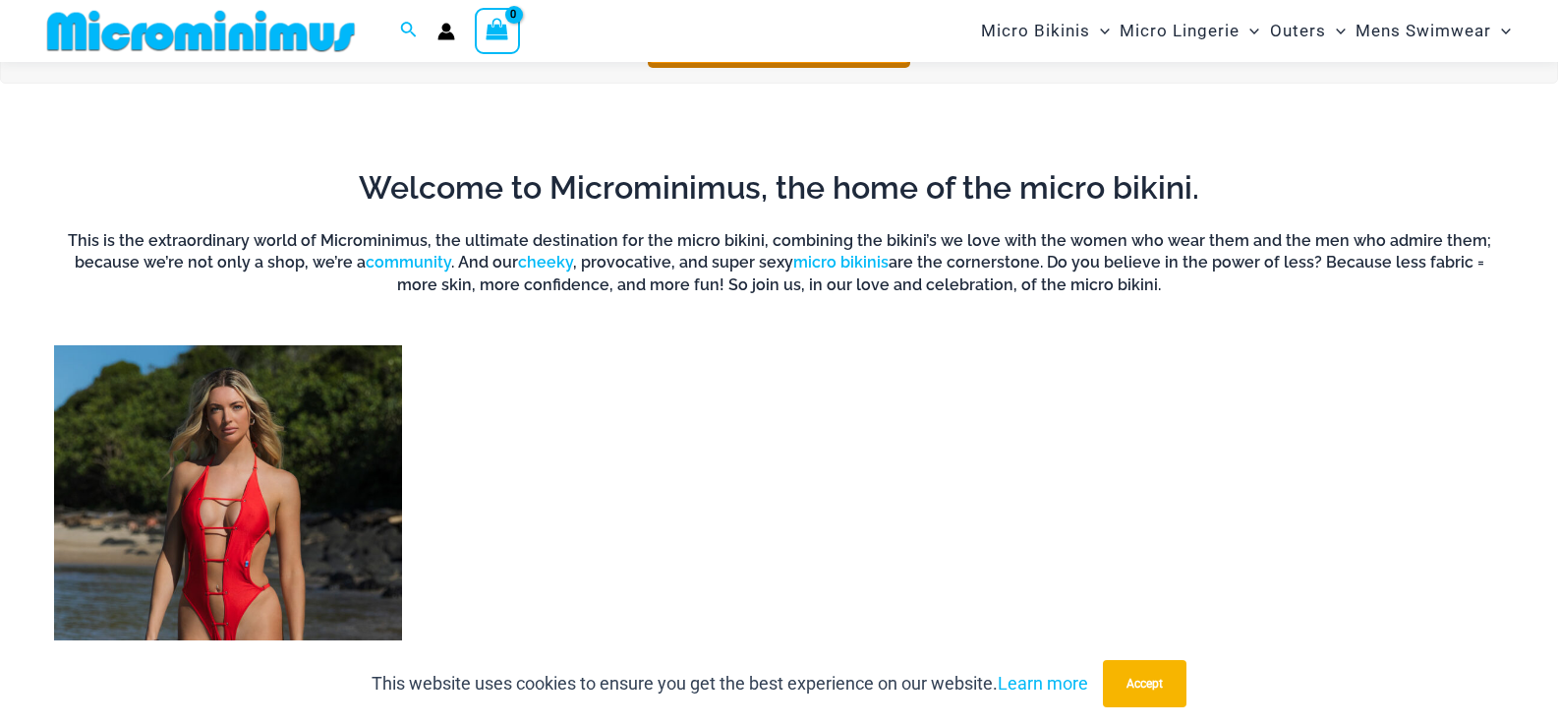
scroll to position [1556, 0]
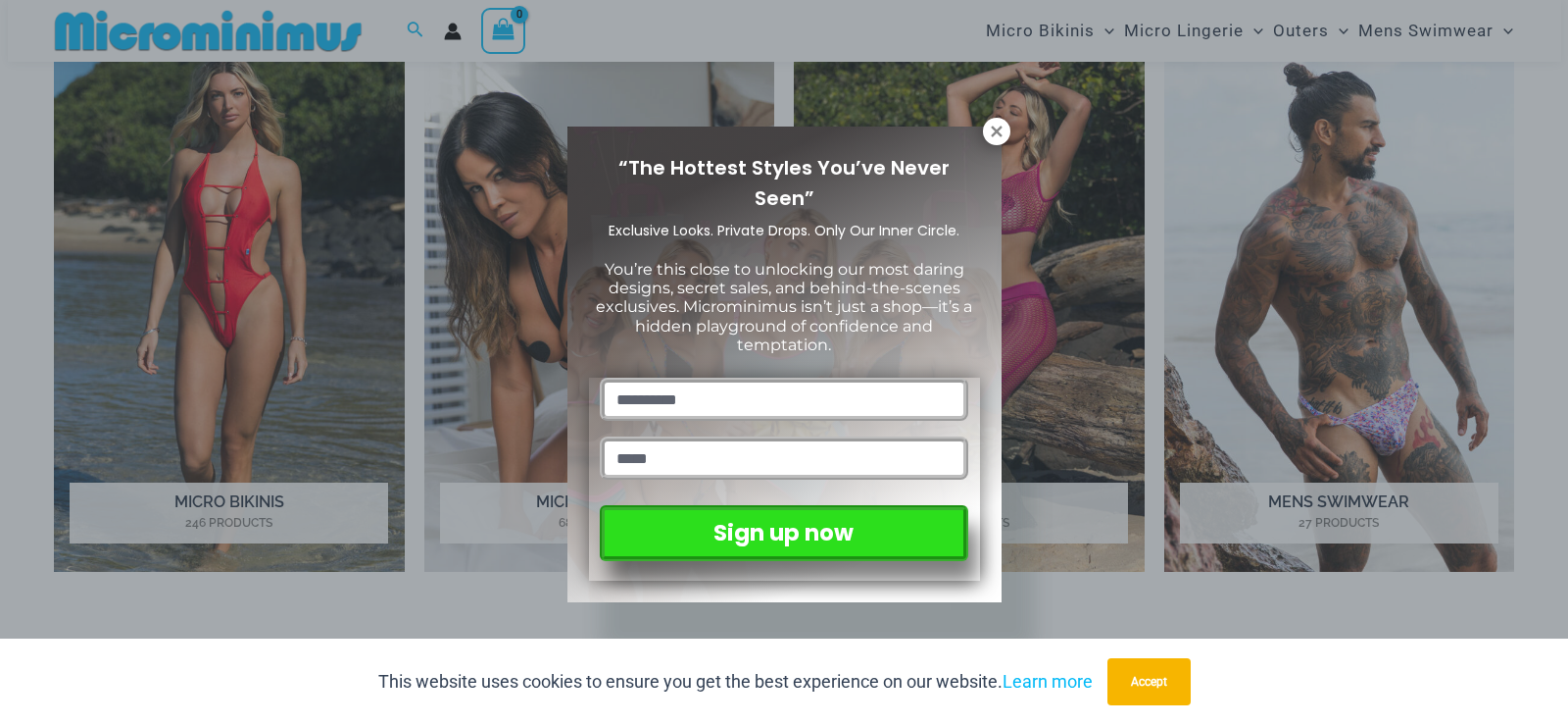
click at [277, 373] on div "“The Hottest Styles You’ve Never Seen” Exclusive Looks. Private Drops. Only Our…" at bounding box center [784, 362] width 1568 height 725
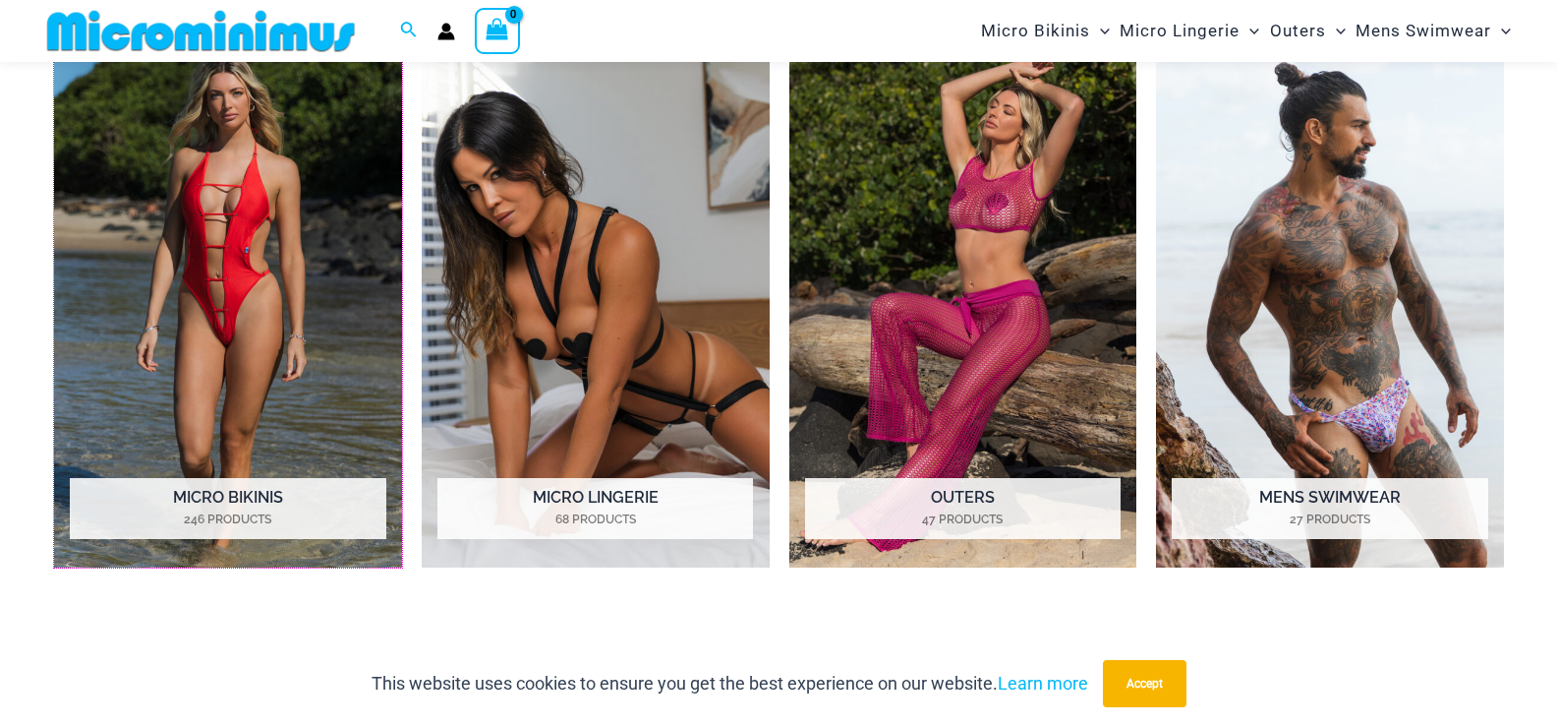
click at [278, 374] on img "Visit product category Micro Bikinis" at bounding box center [228, 299] width 348 height 536
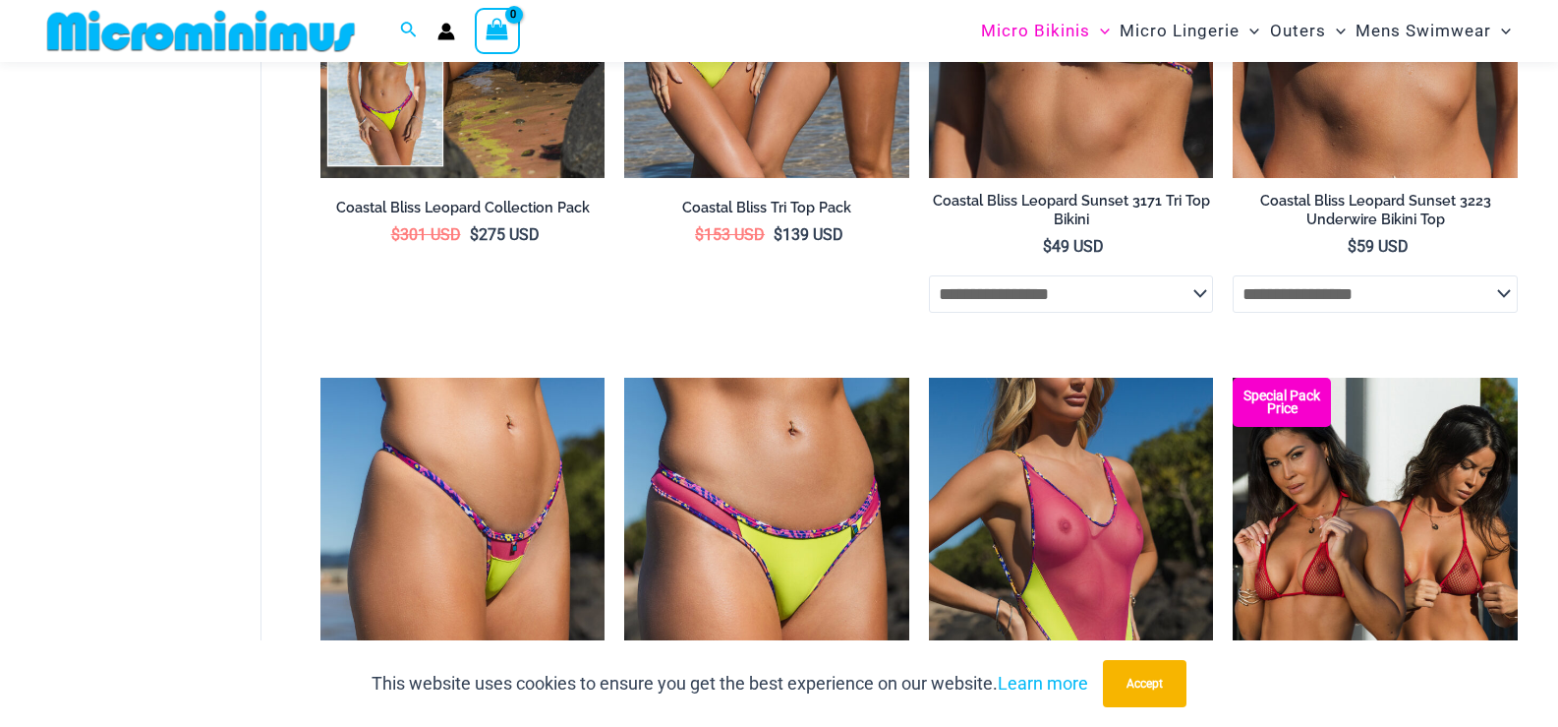
scroll to position [3453, 0]
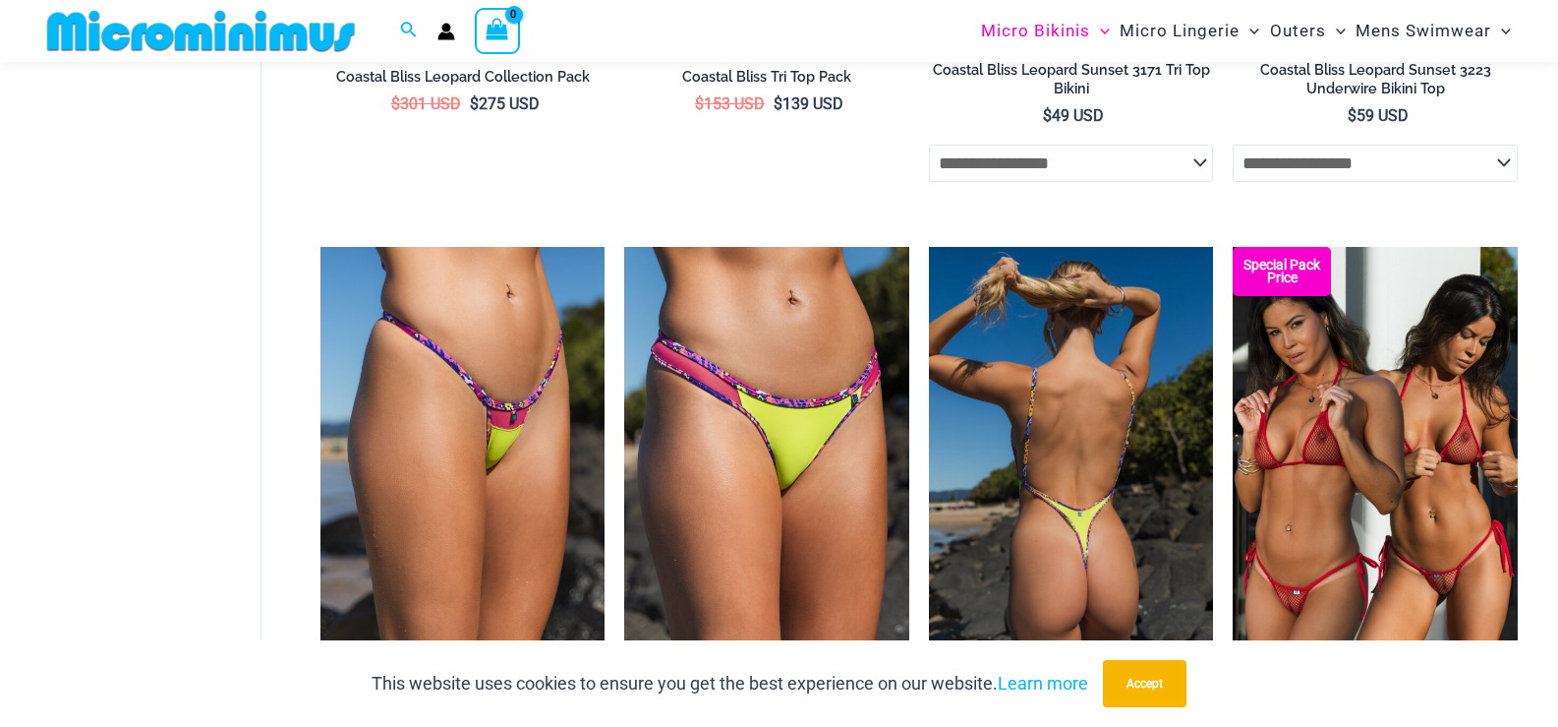
click at [1004, 488] on img at bounding box center [1071, 460] width 285 height 427
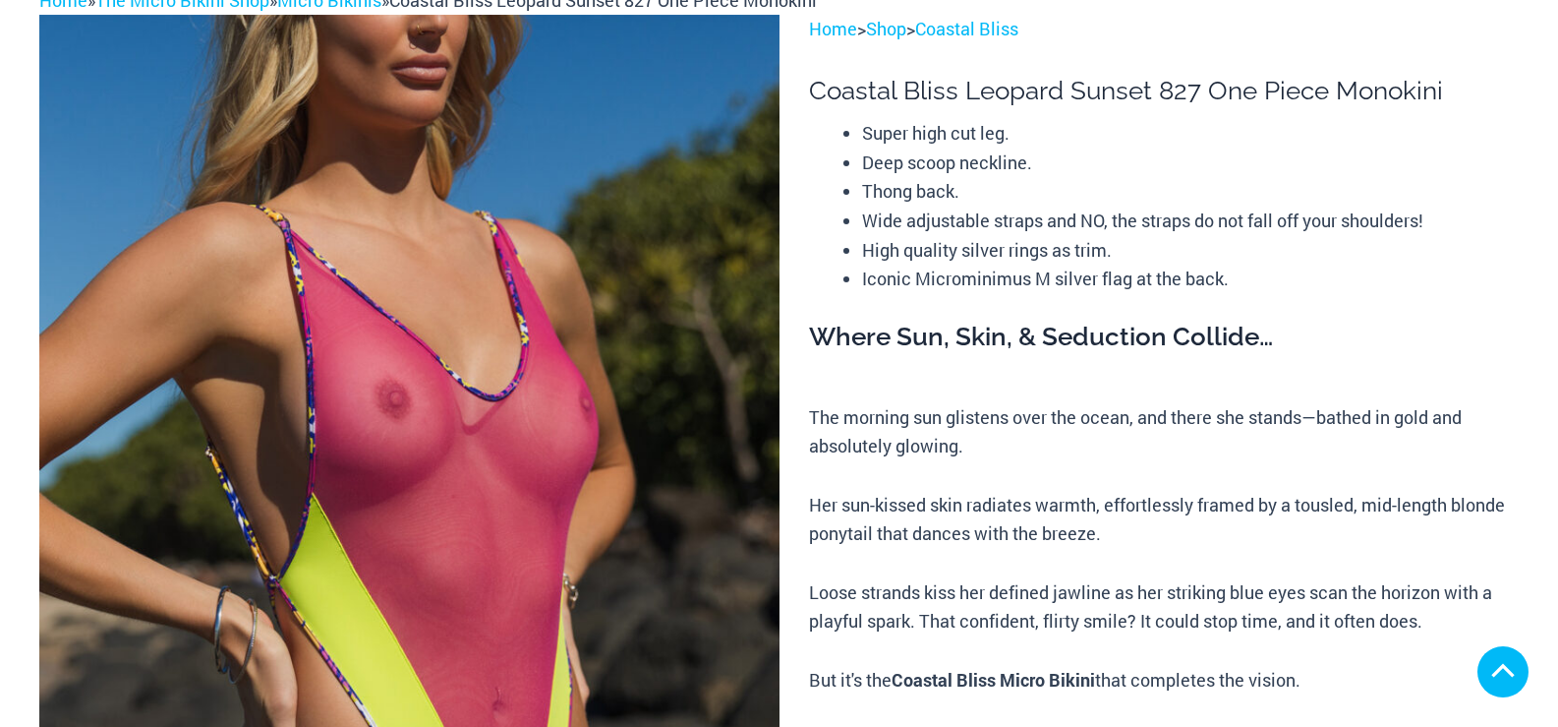
scroll to position [492, 0]
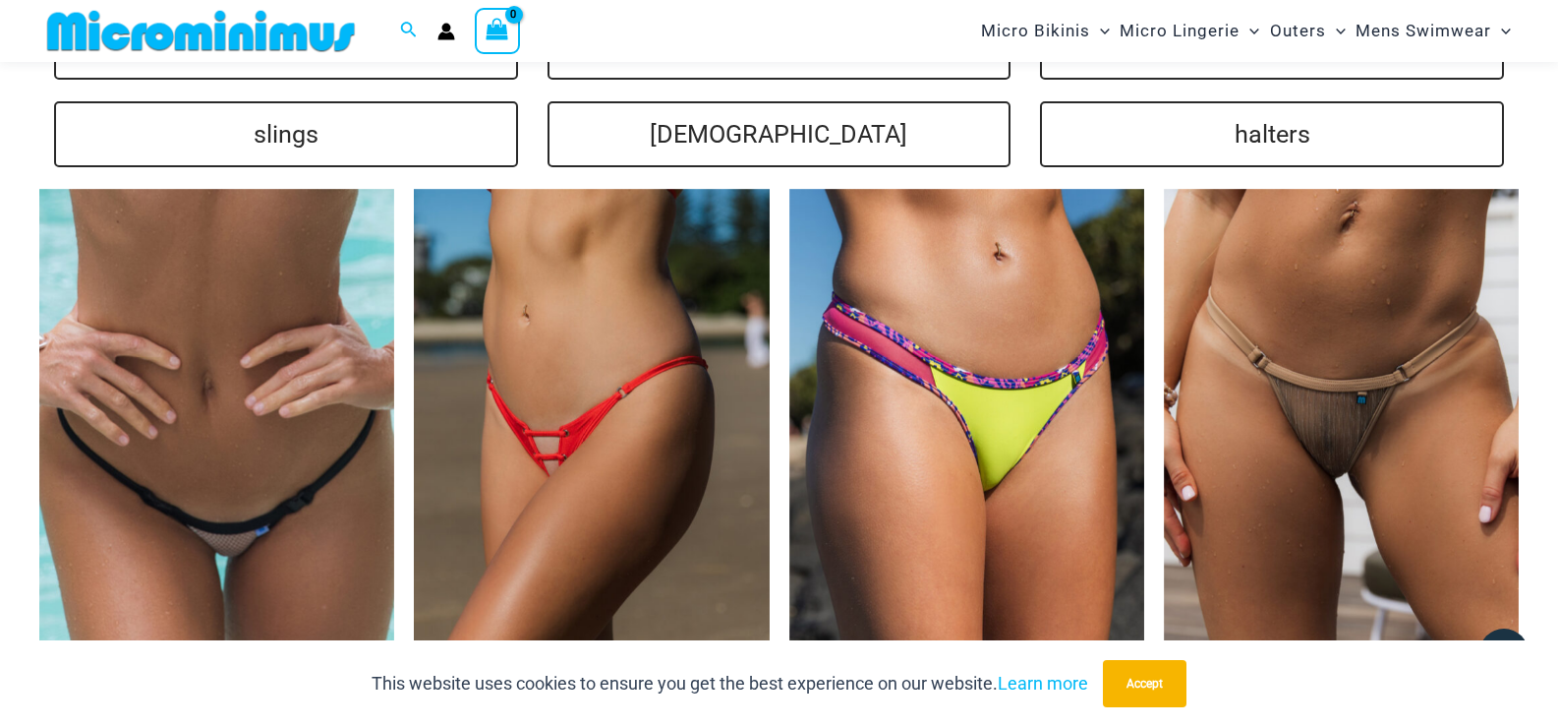
scroll to position [4703, 0]
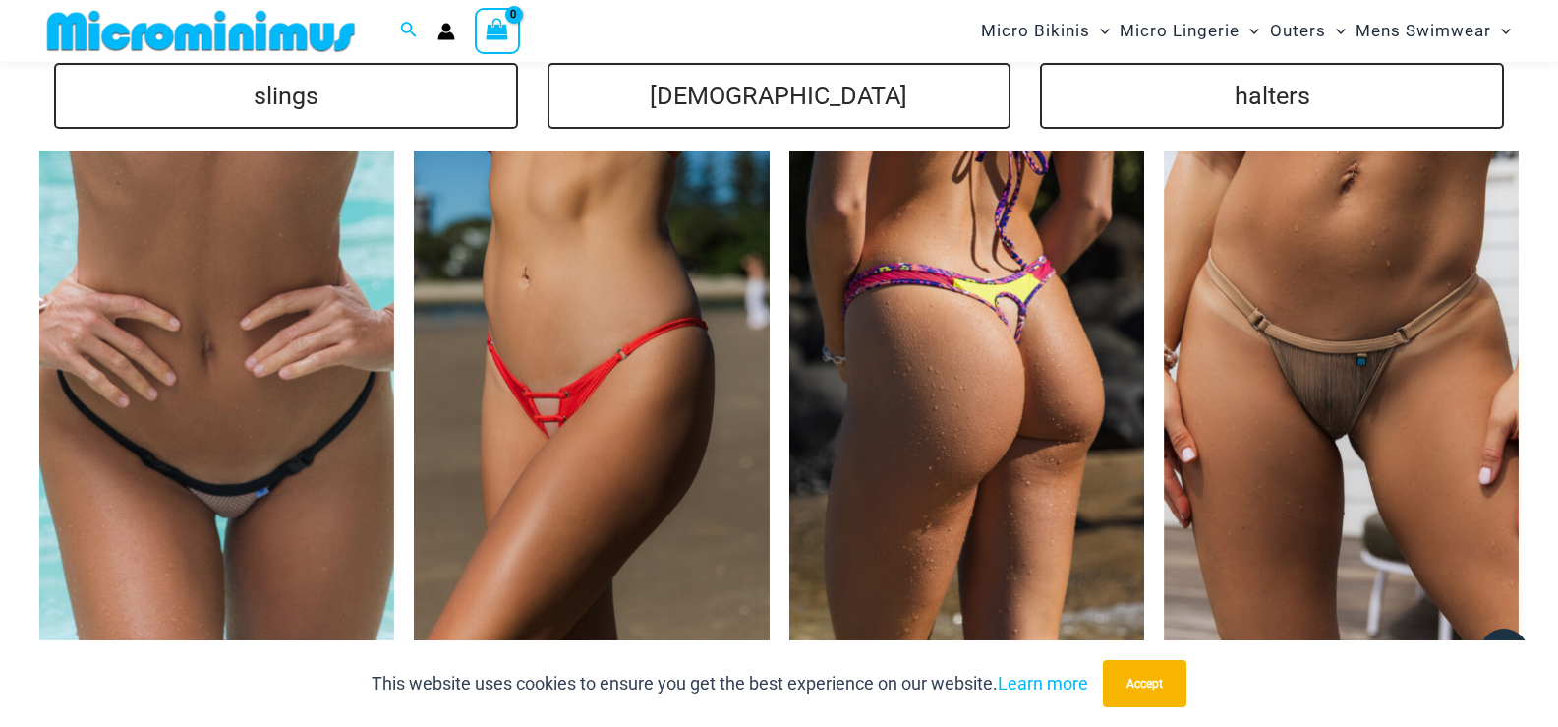
click at [839, 340] on img at bounding box center [967, 416] width 355 height 533
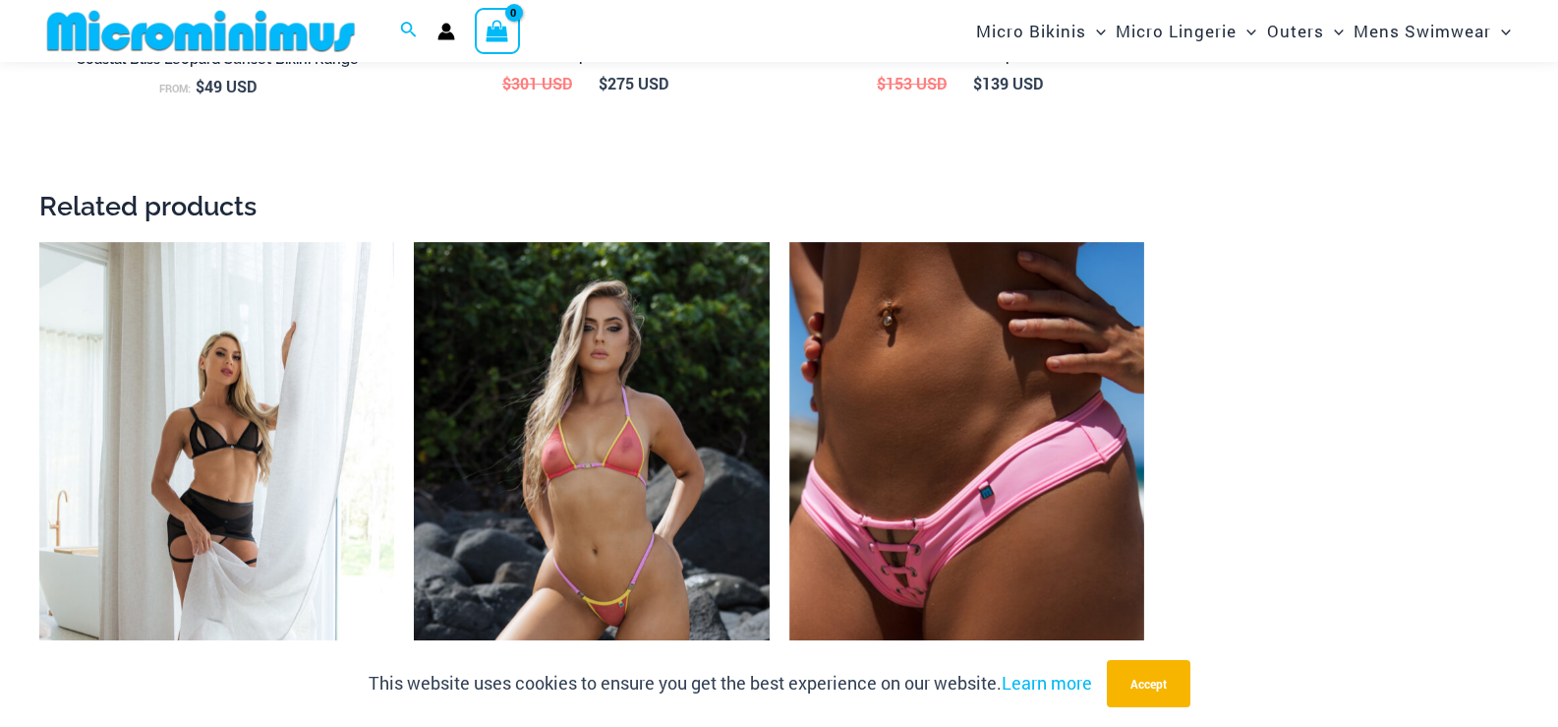
scroll to position [2718, 0]
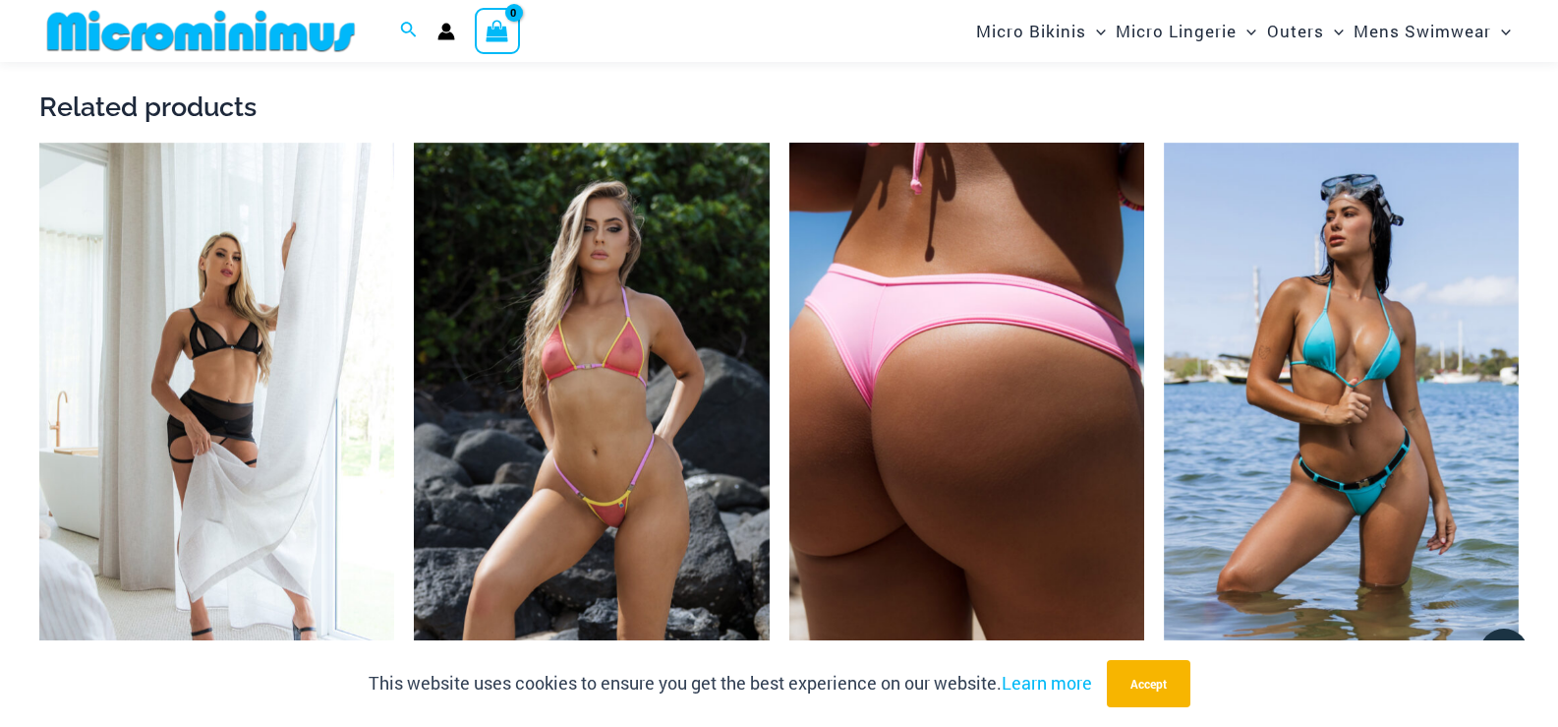
click at [949, 384] on img at bounding box center [967, 409] width 355 height 533
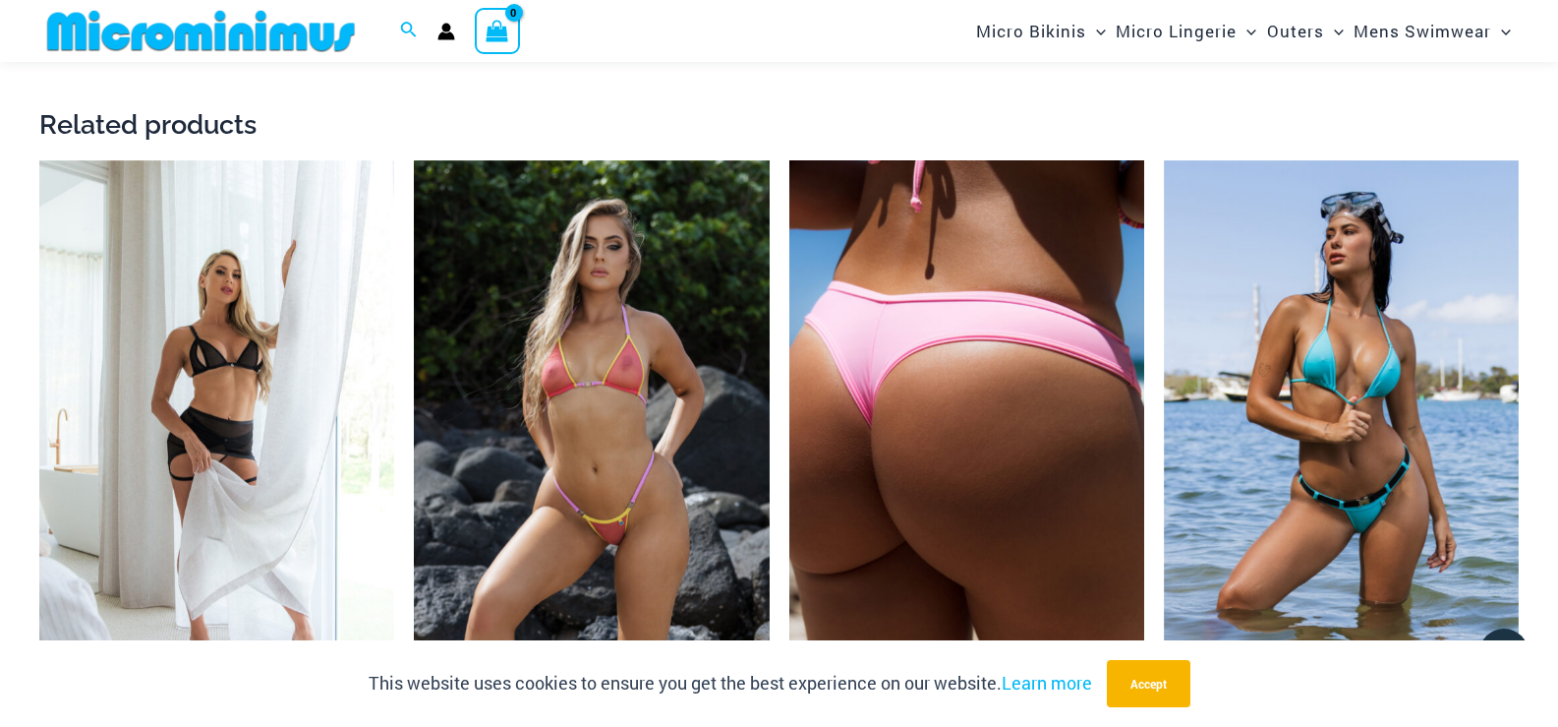
click at [831, 287] on img at bounding box center [967, 426] width 355 height 533
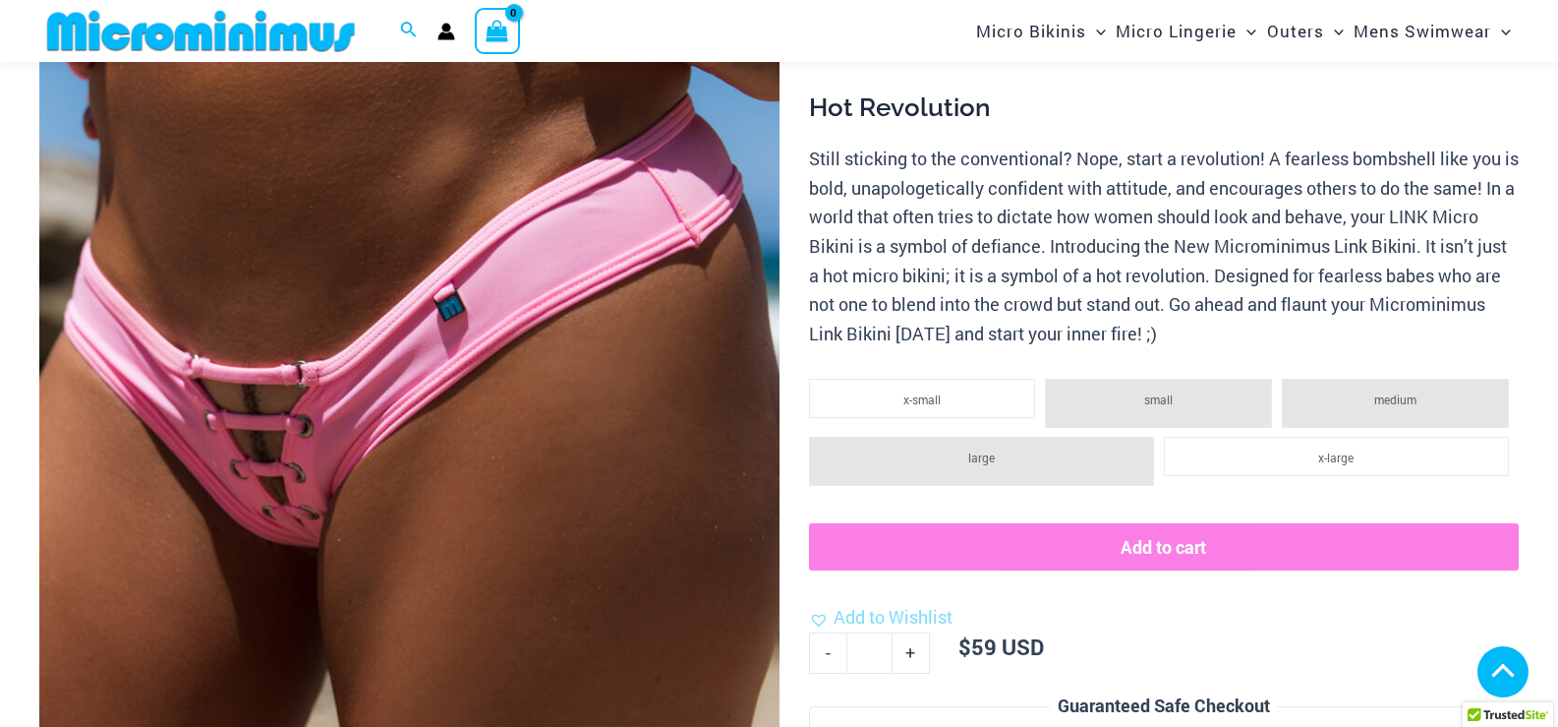
scroll to position [1180, 0]
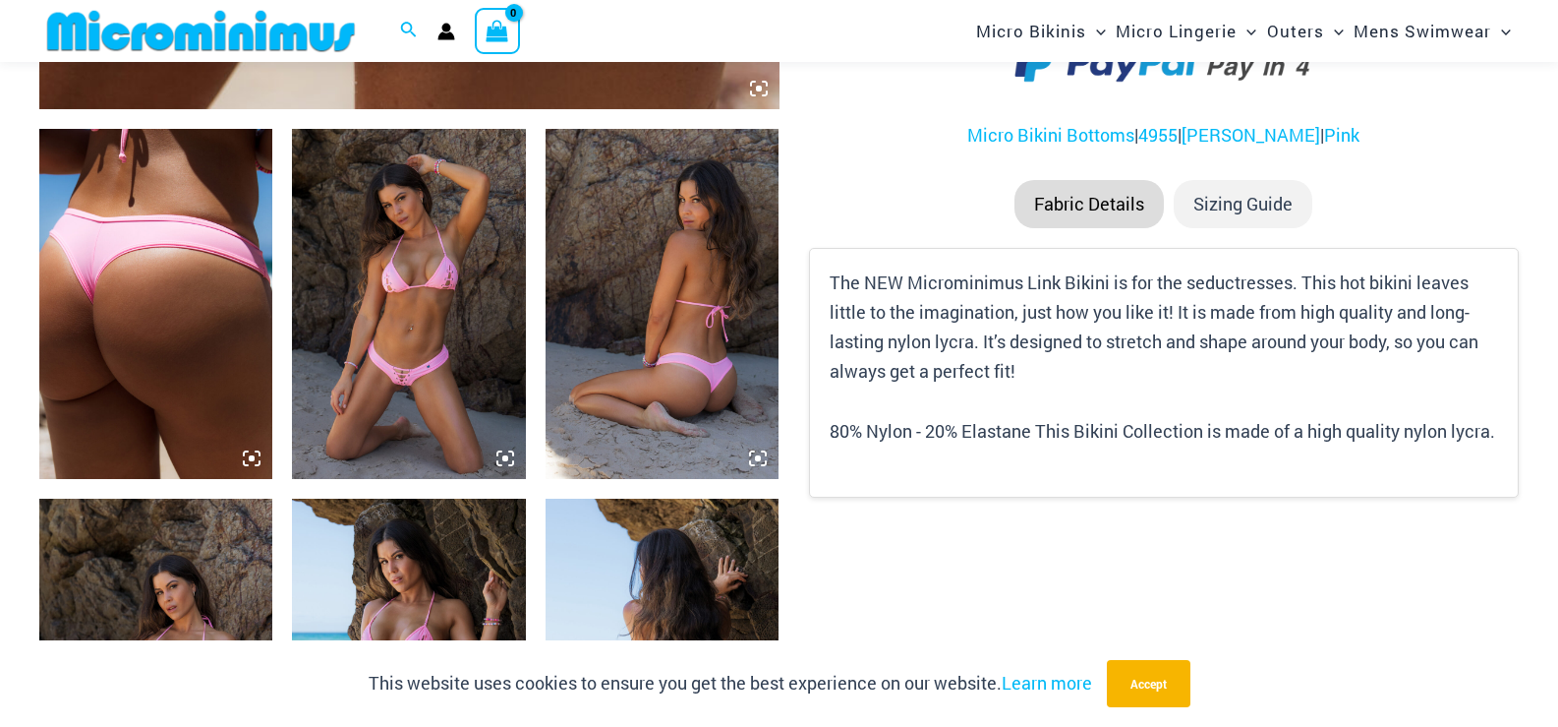
click at [134, 37] on img at bounding box center [200, 31] width 323 height 44
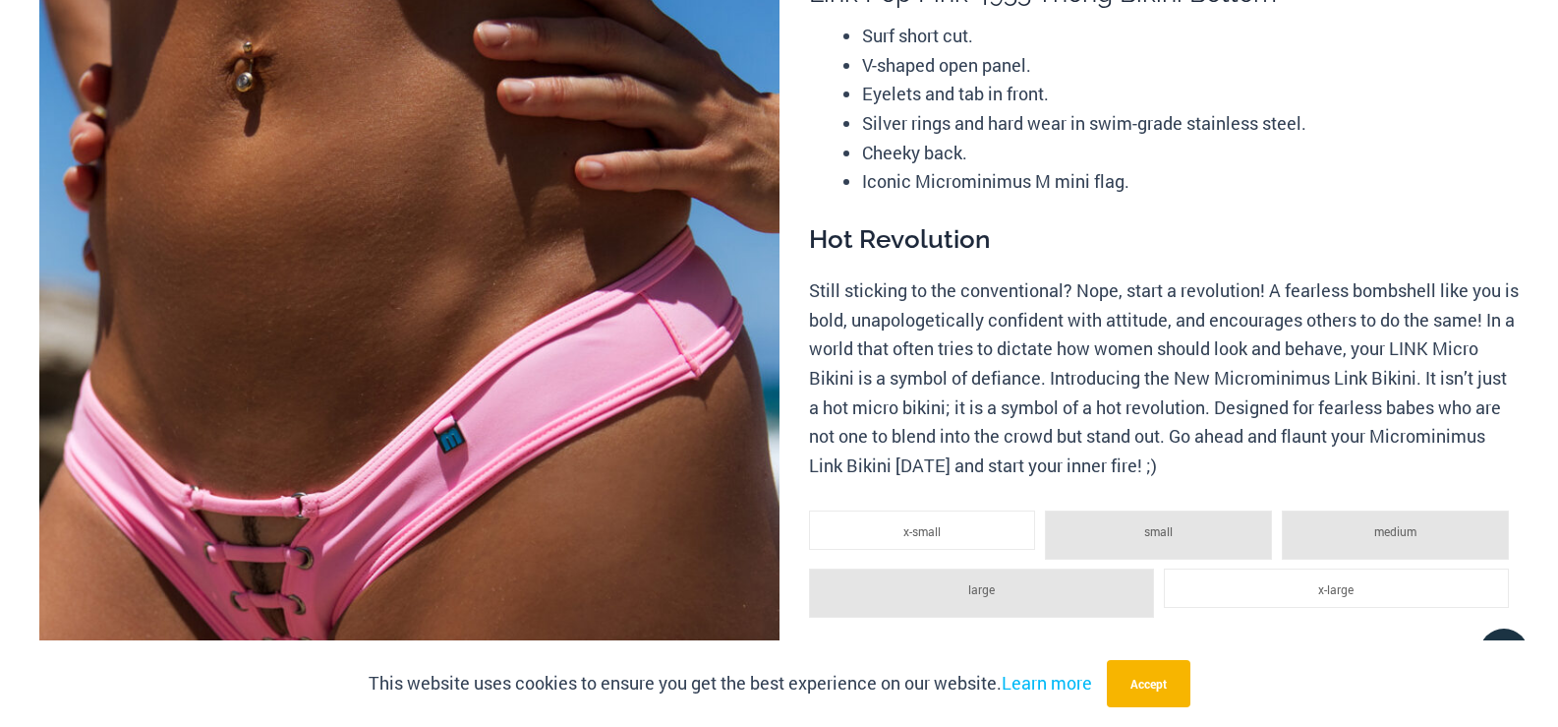
scroll to position [0, 0]
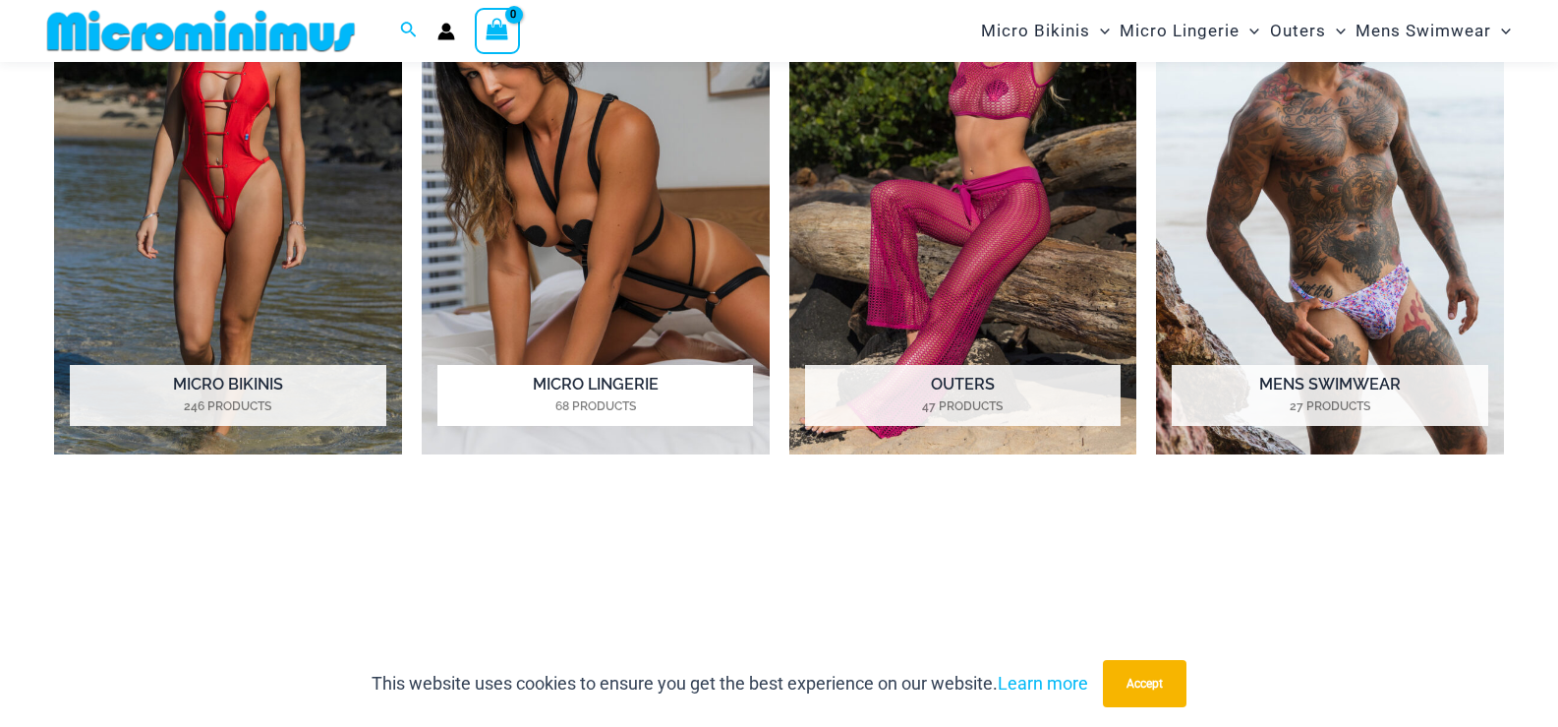
scroll to position [1457, 0]
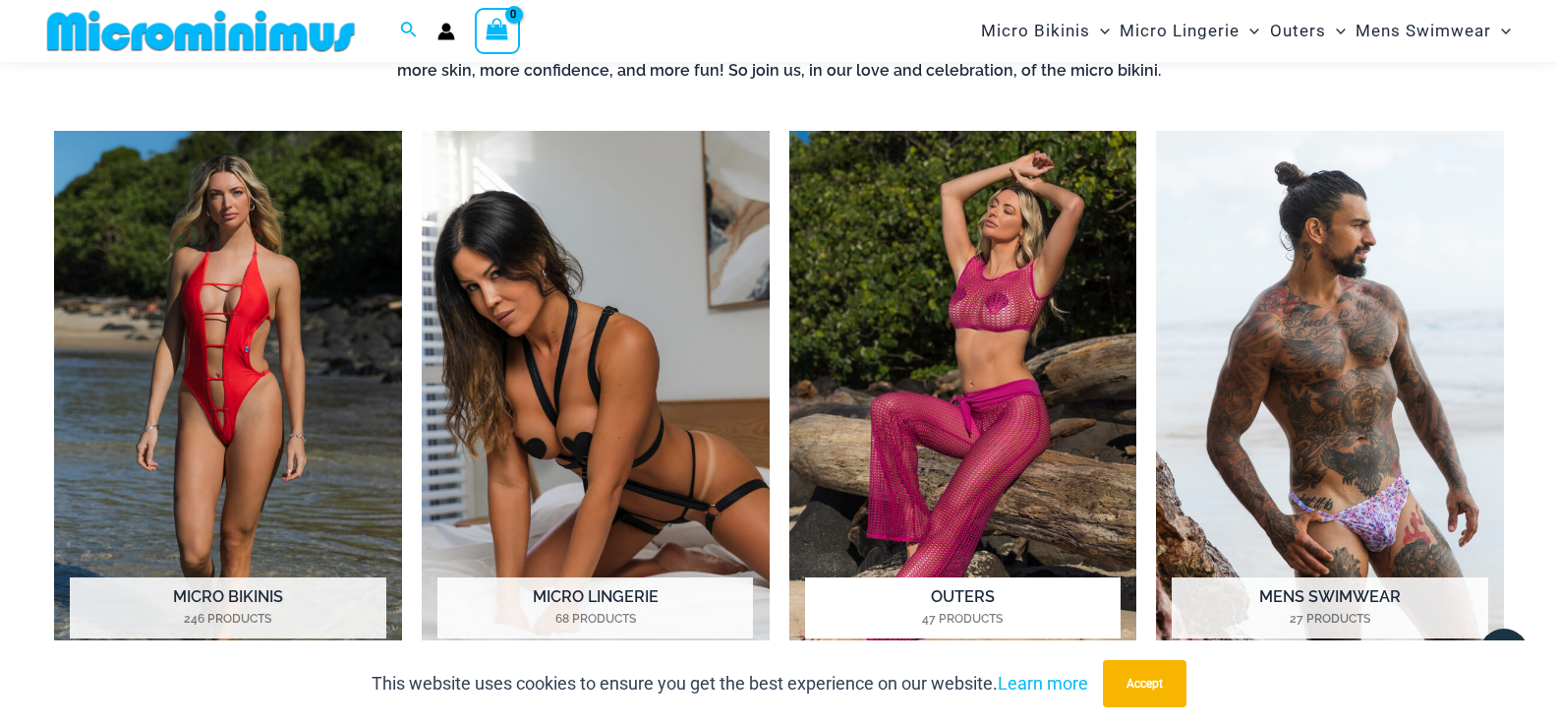
click at [1011, 342] on img "Visit product category Outers" at bounding box center [964, 399] width 348 height 536
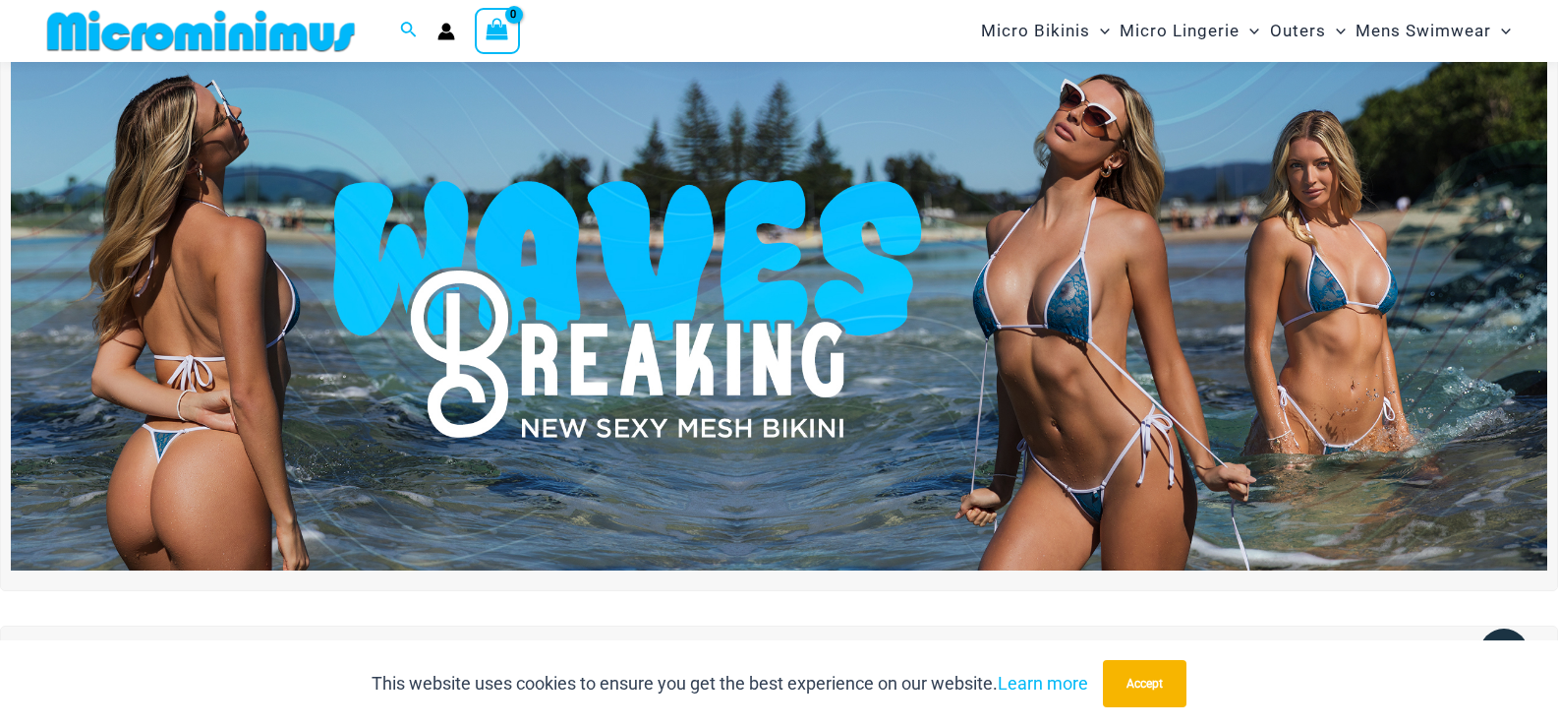
scroll to position [0, 0]
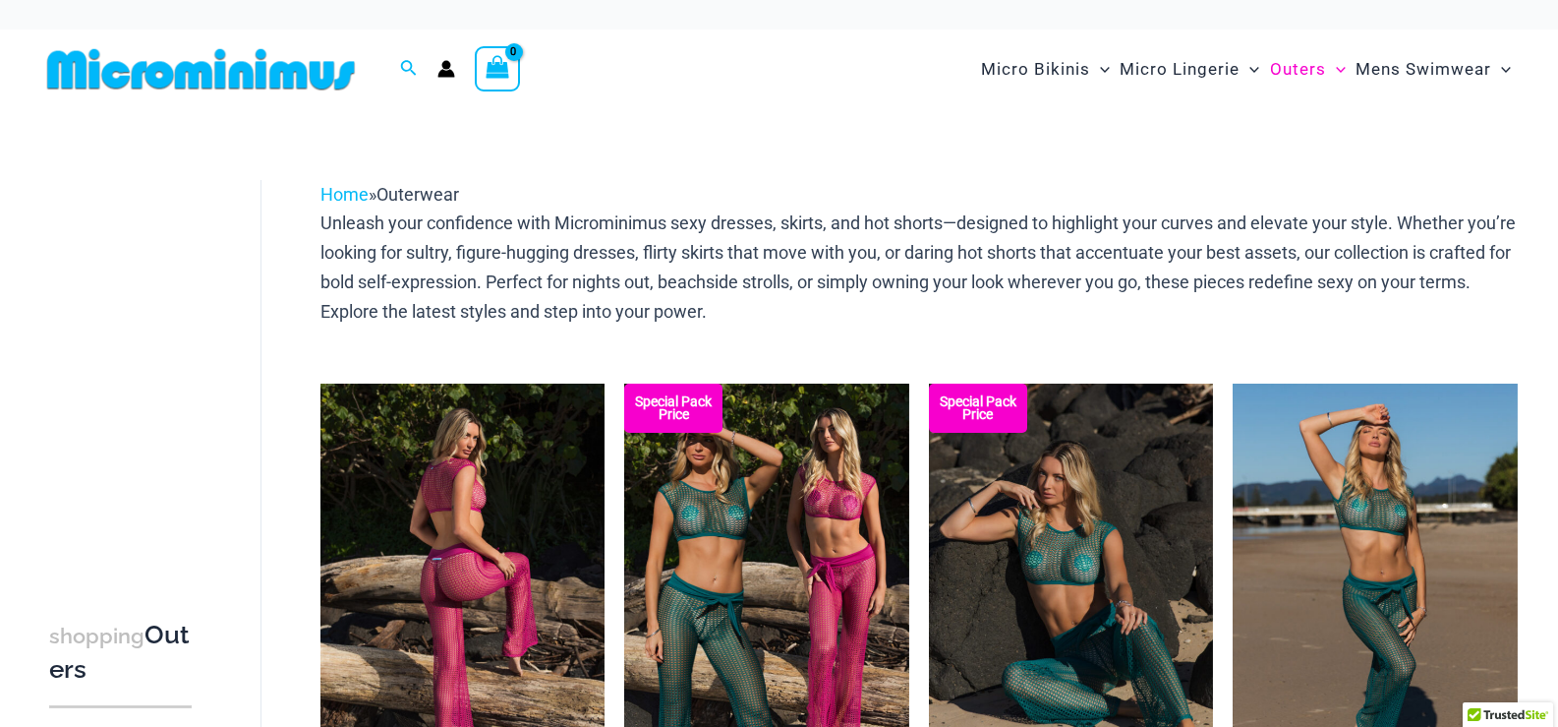
click at [550, 509] on img at bounding box center [463, 596] width 285 height 427
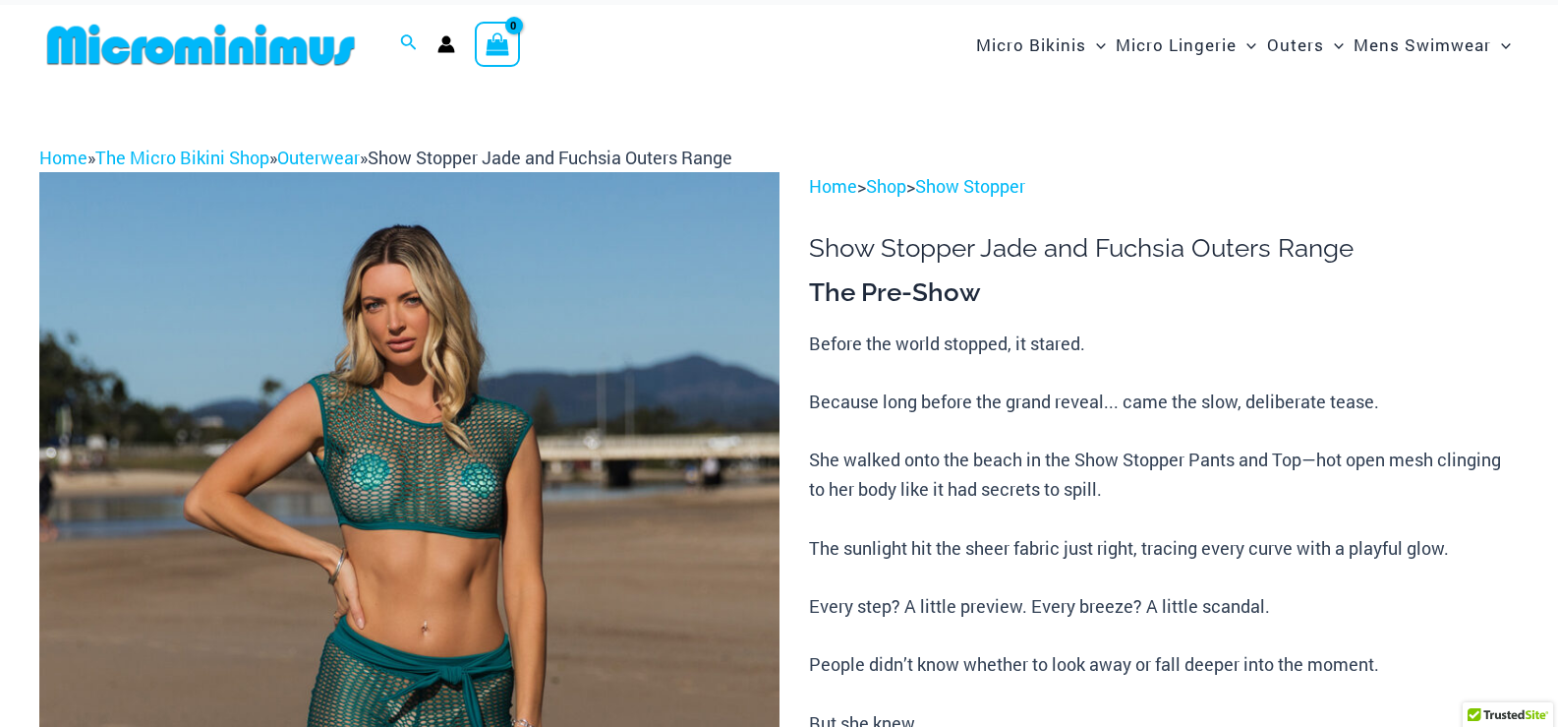
scroll to position [255, 0]
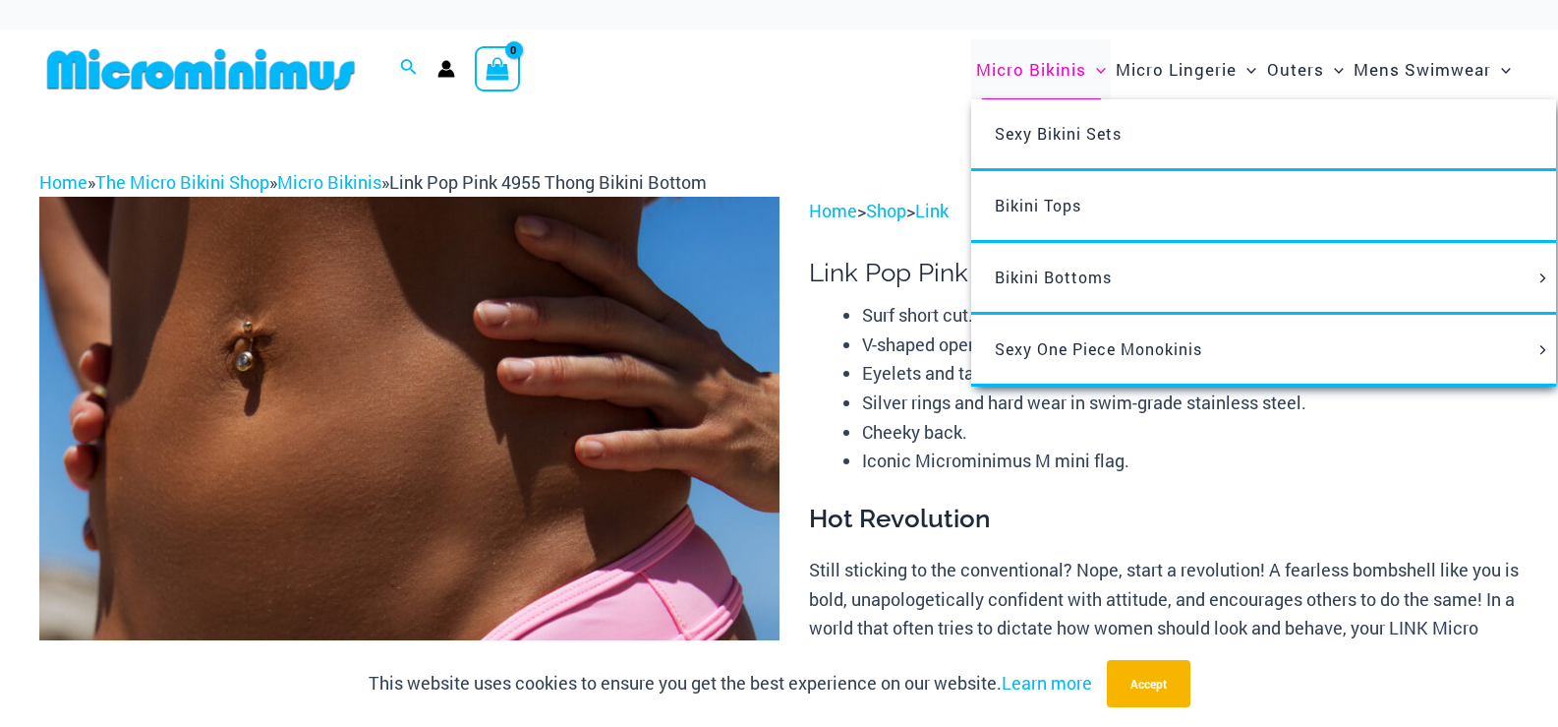
click at [997, 77] on span "Micro Bikinis" at bounding box center [1031, 69] width 110 height 50
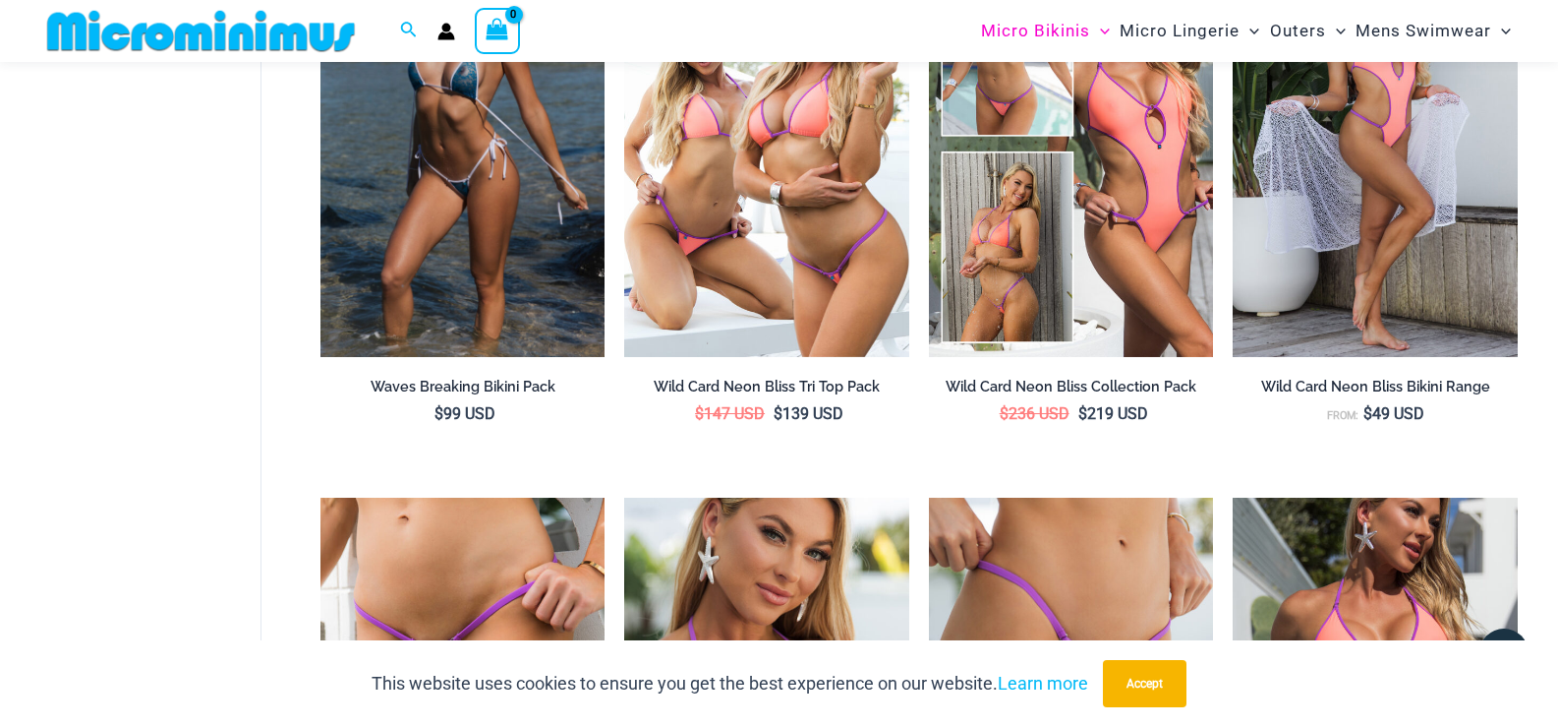
scroll to position [671, 0]
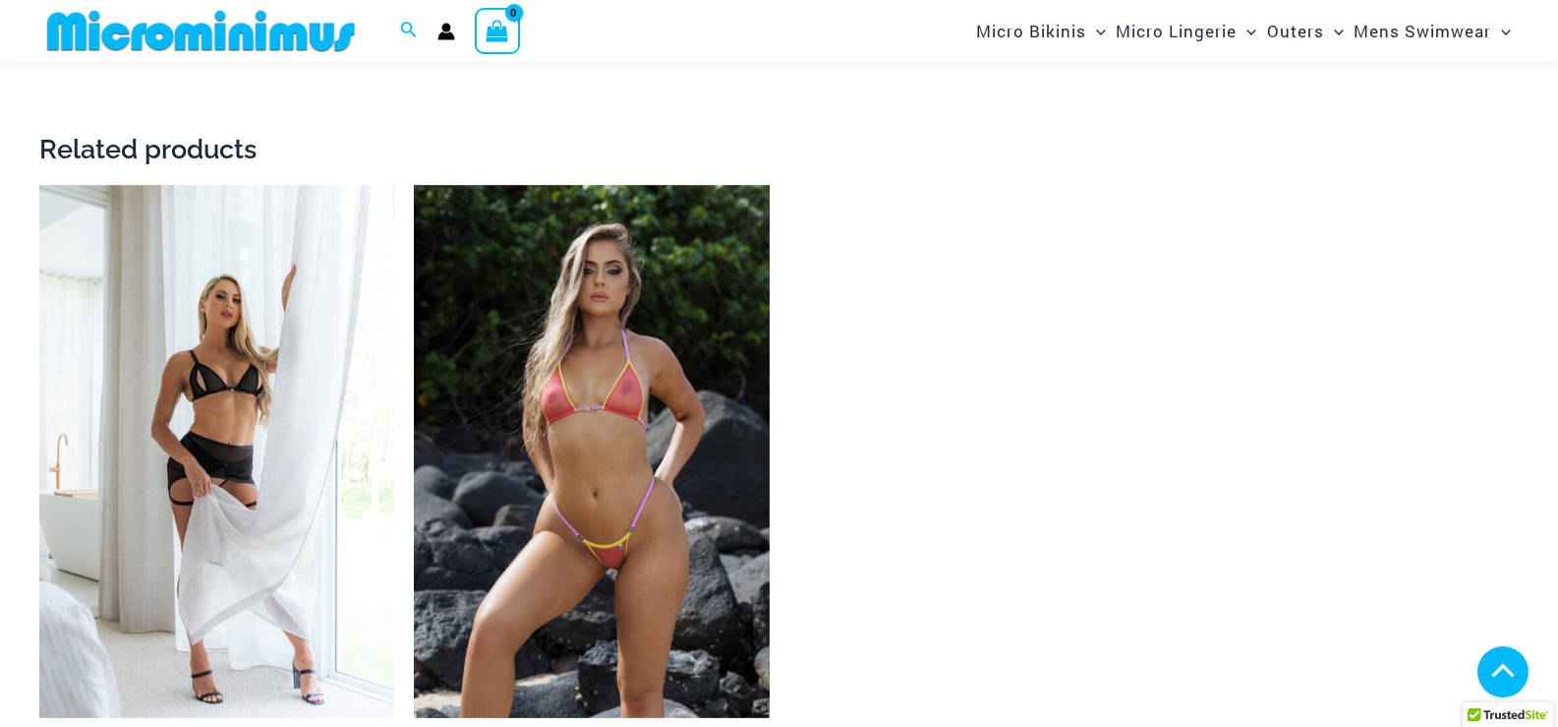
scroll to position [2658, 0]
